Goal: Check status: Check status

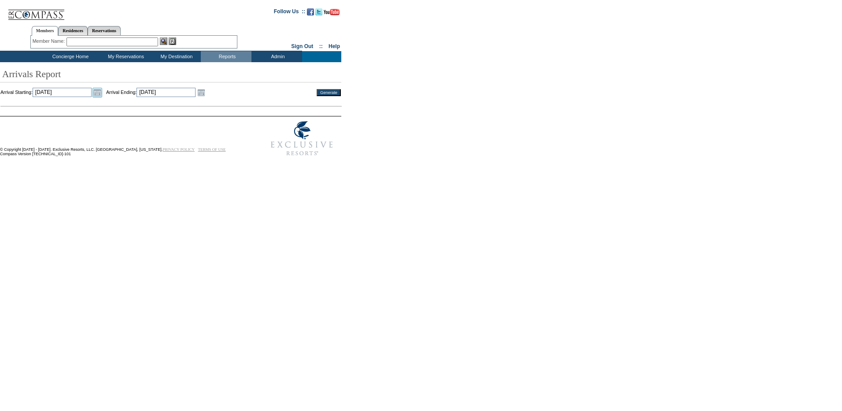
click at [102, 93] on link "Open the calendar popup." at bounding box center [97, 93] width 10 height 10
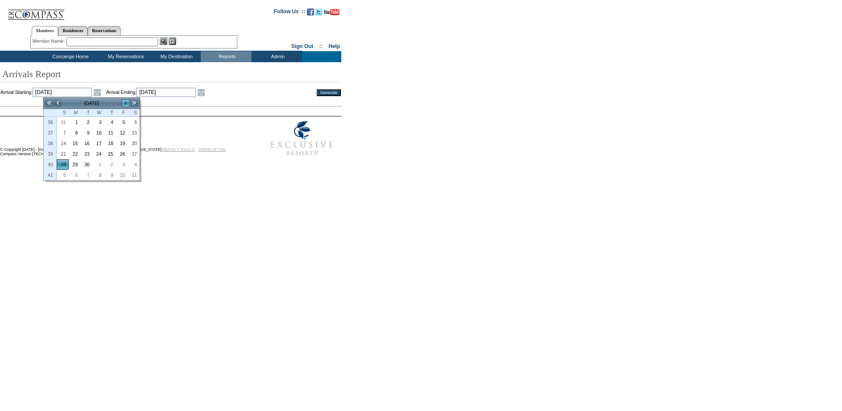
click at [126, 104] on link ">" at bounding box center [125, 103] width 9 height 9
click at [130, 122] on link "1" at bounding box center [133, 122] width 11 height 10
type input "[DATE]"
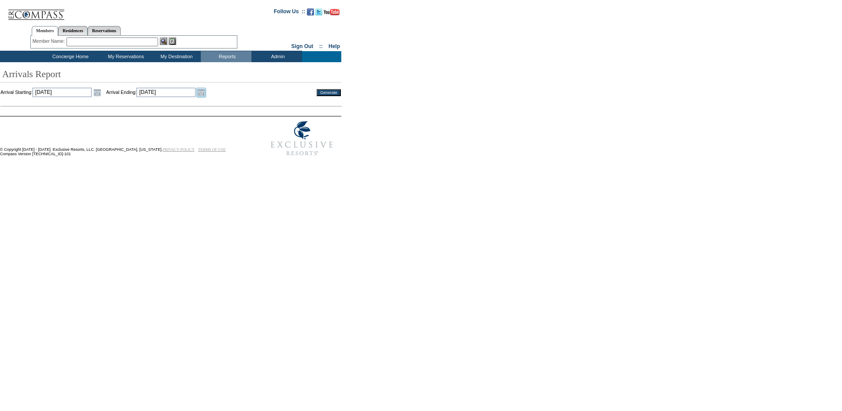
click at [206, 95] on link "Open the calendar popup." at bounding box center [201, 93] width 10 height 10
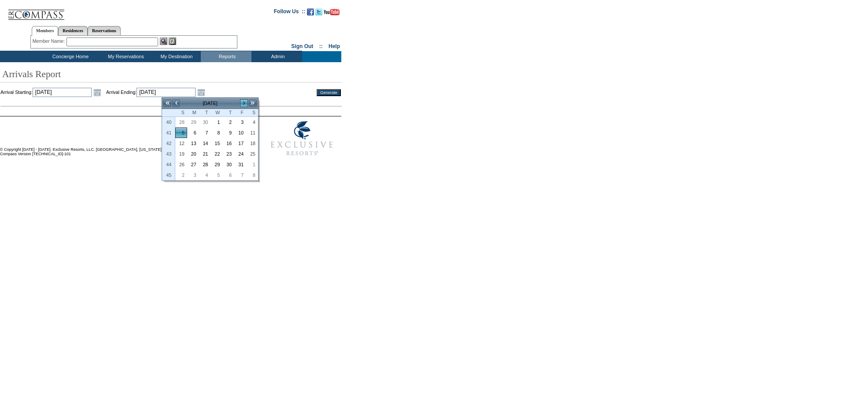
click at [243, 100] on link ">" at bounding box center [244, 103] width 9 height 9
click at [174, 103] on link "<" at bounding box center [176, 103] width 9 height 9
click at [183, 172] on link "30" at bounding box center [181, 175] width 11 height 10
type input "[DATE]"
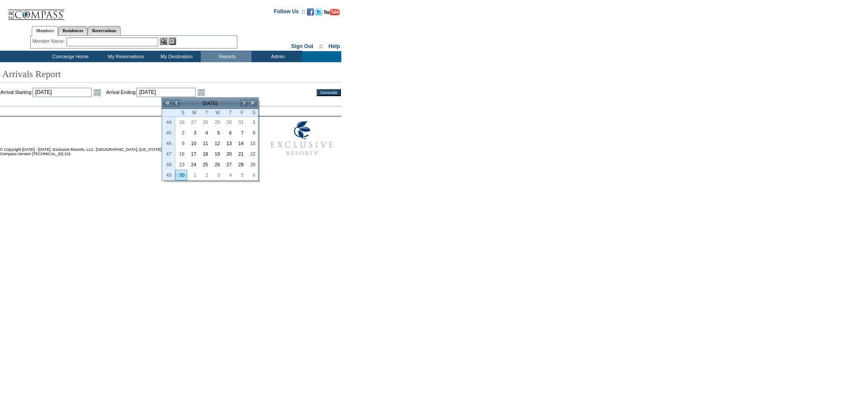
type input "[DATE]"
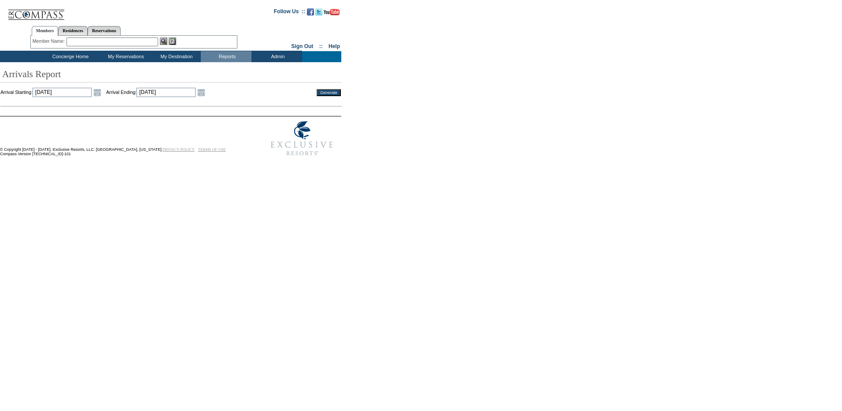
click at [328, 93] on input "Generate" at bounding box center [329, 92] width 24 height 7
